Goal: Task Accomplishment & Management: Use online tool/utility

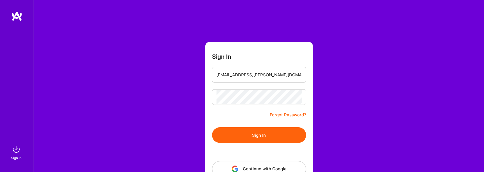
scroll to position [32, 0]
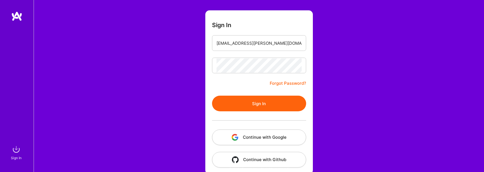
click at [250, 102] on button "Sign In" at bounding box center [259, 104] width 94 height 16
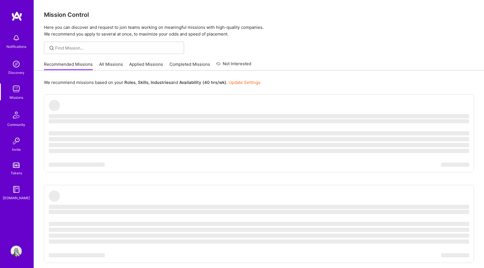
click at [115, 65] on link "All Missions" at bounding box center [111, 65] width 24 height 9
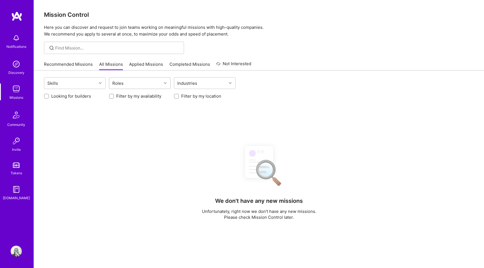
click at [122, 83] on div "Roles" at bounding box center [118, 83] width 14 height 8
click at [150, 84] on div "Roles" at bounding box center [135, 83] width 52 height 11
click at [134, 84] on div "Roles" at bounding box center [135, 83] width 52 height 11
click at [93, 80] on div "Skills" at bounding box center [70, 83] width 52 height 11
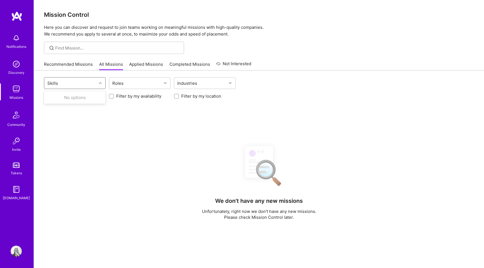
click at [99, 140] on div "Use Up and Down to choose options, press Enter to select the currently focused …" at bounding box center [259, 217] width 450 height 292
